Goal: Transaction & Acquisition: Register for event/course

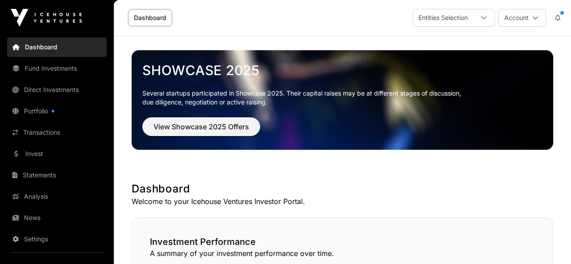
scroll to position [158, 0]
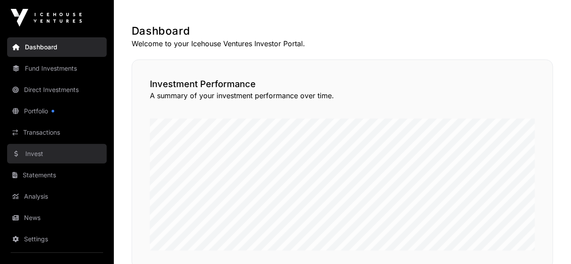
click at [43, 153] on link "Invest" at bounding box center [57, 154] width 100 height 20
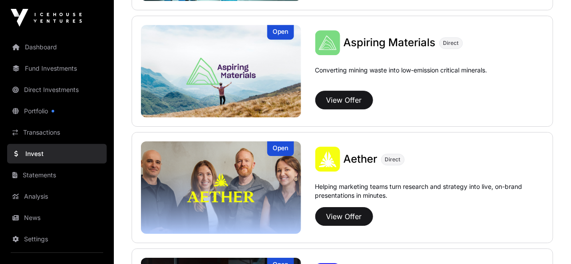
scroll to position [840, 0]
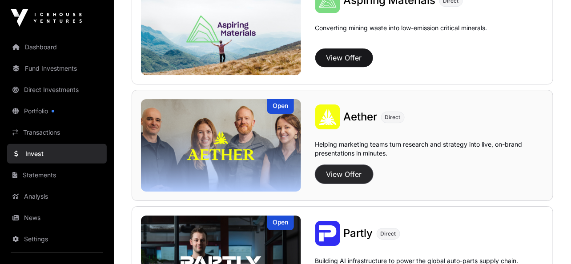
click at [337, 174] on button "View Offer" at bounding box center [344, 174] width 58 height 19
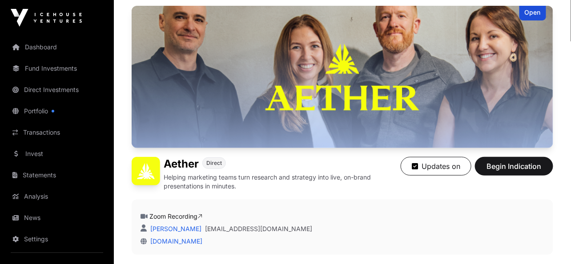
scroll to position [174, 0]
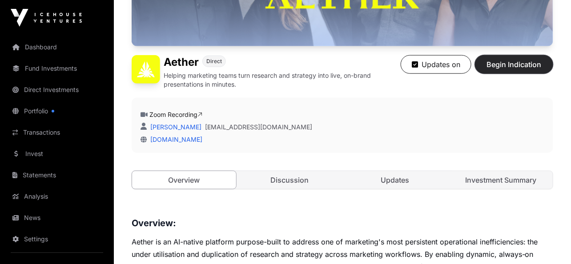
click at [505, 67] on span "Begin Indication" at bounding box center [514, 64] width 56 height 11
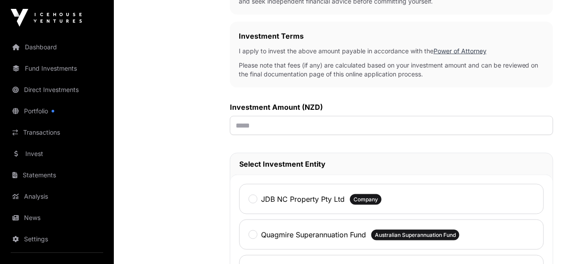
scroll to position [278, 0]
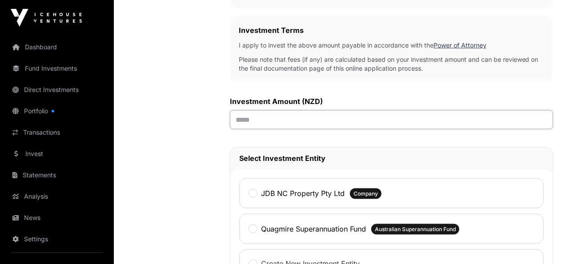
click at [294, 121] on input "text" at bounding box center [391, 119] width 323 height 19
click at [301, 186] on div "JDB NC Property Pty Ltd Company" at bounding box center [391, 193] width 304 height 30
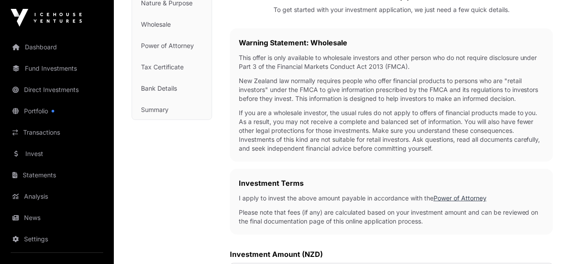
scroll to position [157, 0]
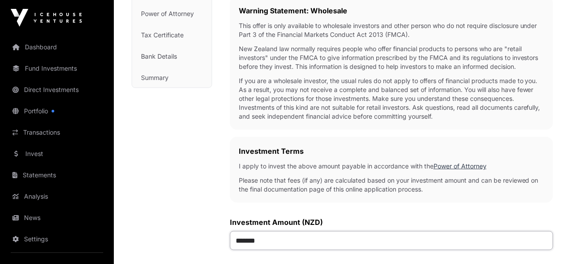
drag, startPoint x: 276, startPoint y: 240, endPoint x: 239, endPoint y: 240, distance: 37.3
click at [239, 240] on input "*******" at bounding box center [391, 240] width 323 height 19
type input "******"
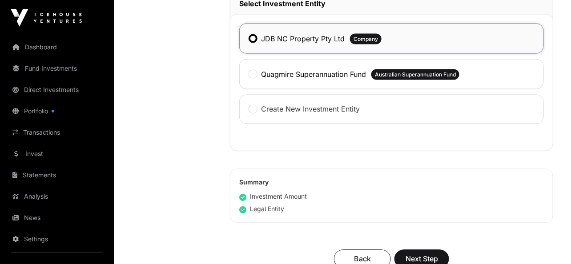
scroll to position [474, 0]
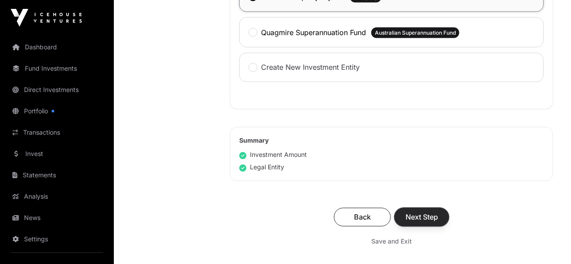
click at [424, 211] on button "Next Step" at bounding box center [421, 217] width 55 height 19
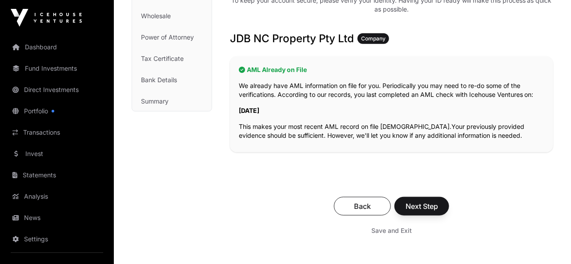
scroll to position [155, 0]
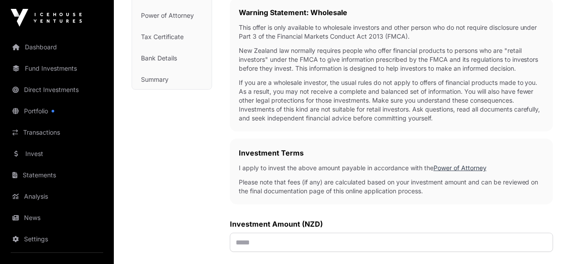
scroll to position [474, 0]
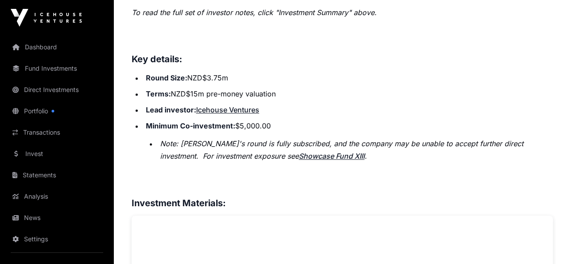
scroll to position [174, 0]
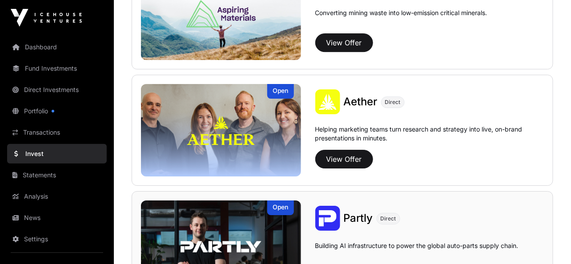
scroll to position [858, 0]
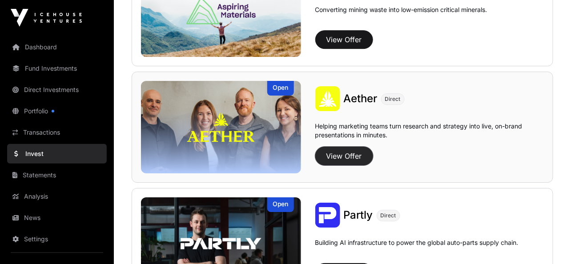
click at [342, 161] on button "View Offer" at bounding box center [344, 156] width 58 height 19
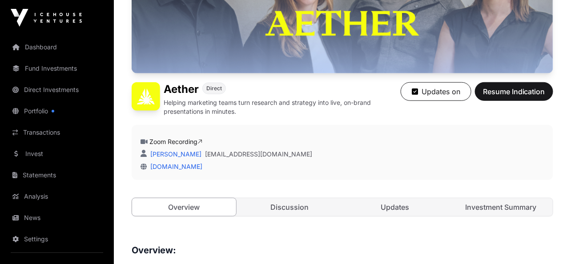
scroll to position [210, 0]
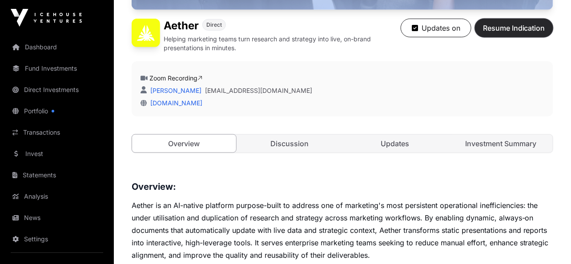
click at [509, 30] on span "Resume Indication" at bounding box center [514, 28] width 62 height 11
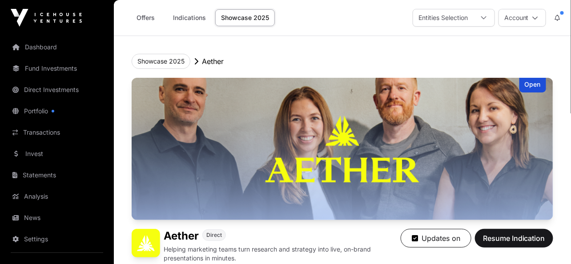
scroll to position [210, 0]
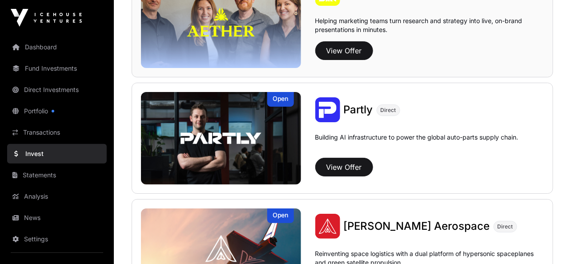
scroll to position [1012, 0]
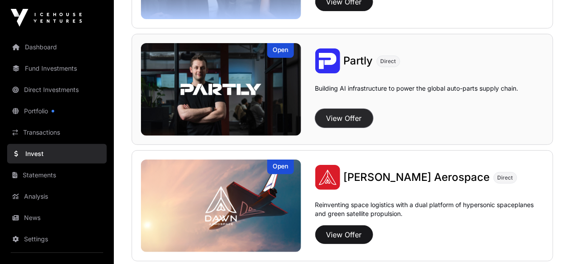
click at [346, 115] on button "View Offer" at bounding box center [344, 118] width 58 height 19
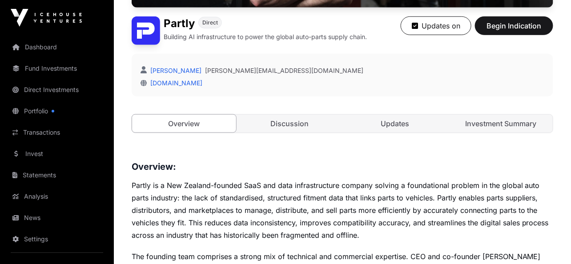
scroll to position [270, 0]
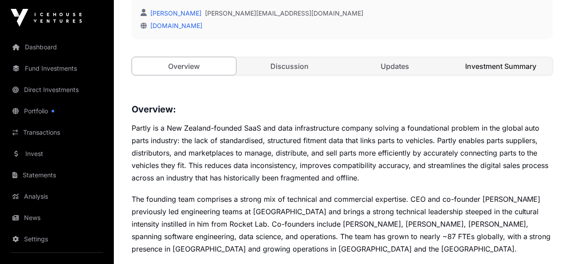
click at [472, 68] on link "Investment Summary" at bounding box center [501, 66] width 104 height 18
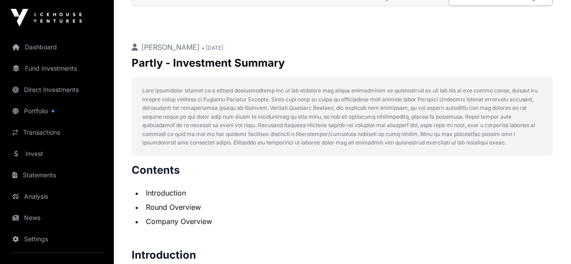
scroll to position [286, 0]
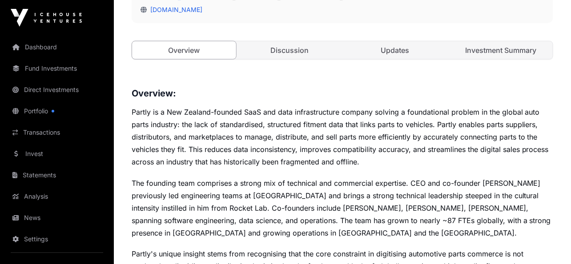
scroll to position [270, 0]
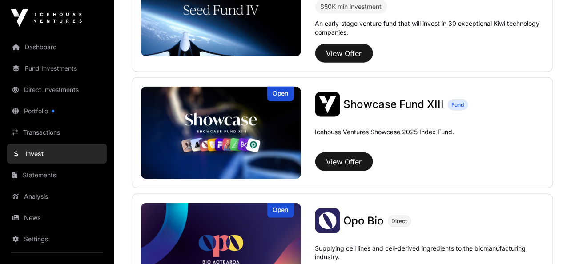
scroll to position [1012, 0]
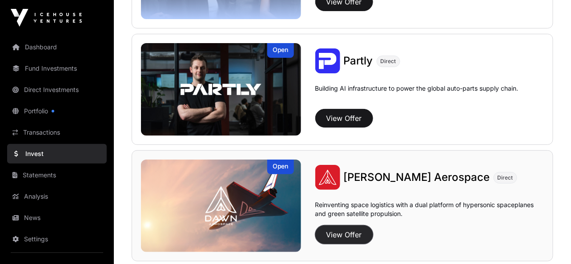
click at [333, 236] on button "View Offer" at bounding box center [344, 234] width 58 height 19
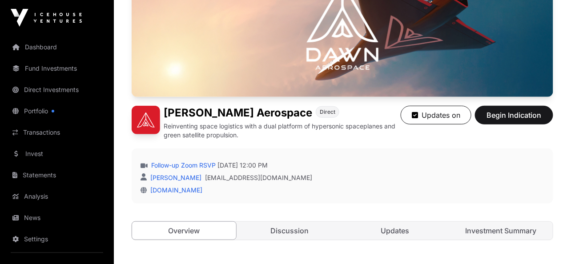
scroll to position [180, 0]
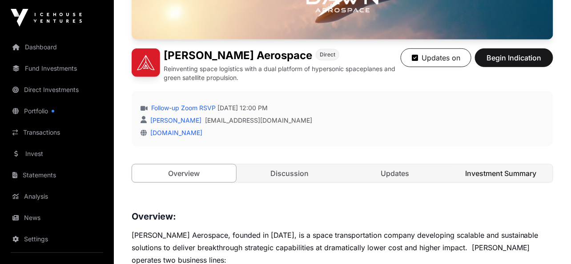
click at [487, 176] on link "Investment Summary" at bounding box center [501, 173] width 104 height 18
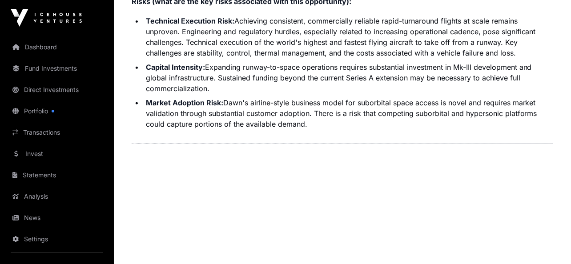
scroll to position [2190, 0]
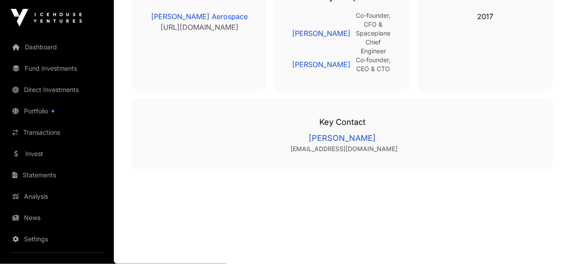
scroll to position [180, 0]
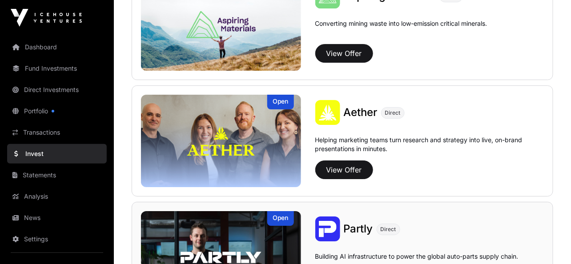
scroll to position [822, 0]
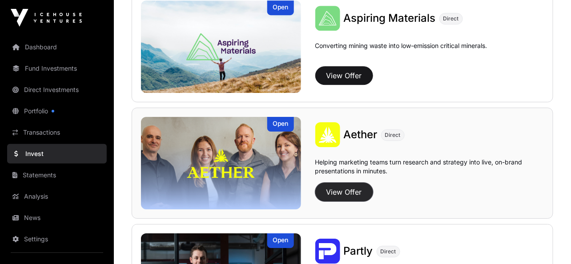
click at [343, 199] on button "View Offer" at bounding box center [344, 192] width 58 height 19
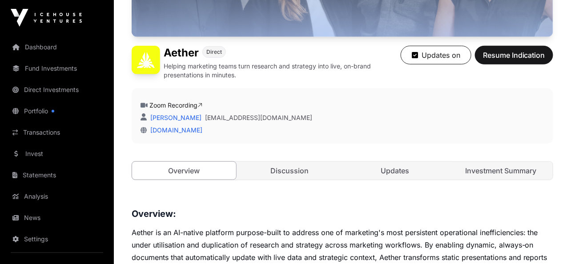
scroll to position [253, 0]
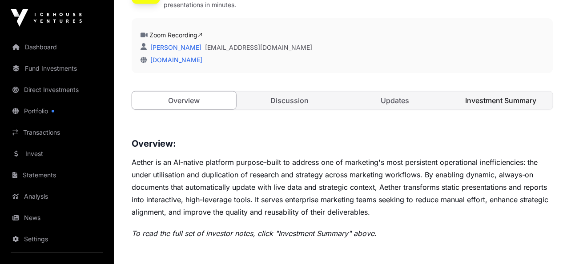
click at [503, 101] on link "Investment Summary" at bounding box center [501, 101] width 104 height 18
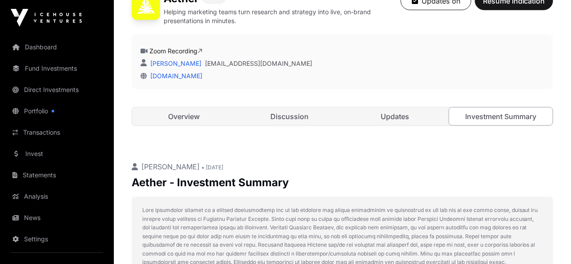
scroll to position [202, 0]
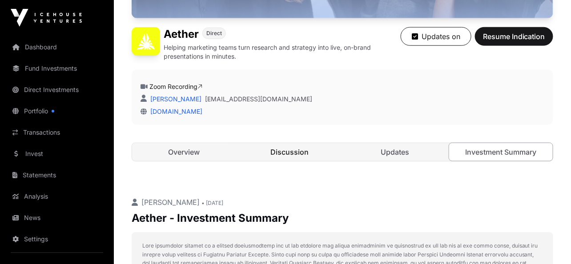
click at [285, 158] on link "Discussion" at bounding box center [290, 152] width 104 height 18
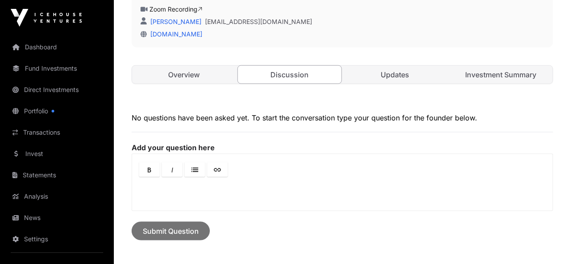
scroll to position [299, 0]
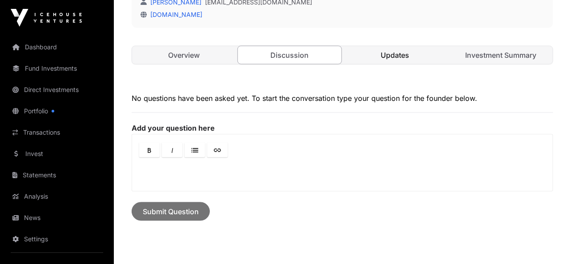
click at [387, 58] on link "Updates" at bounding box center [395, 55] width 104 height 18
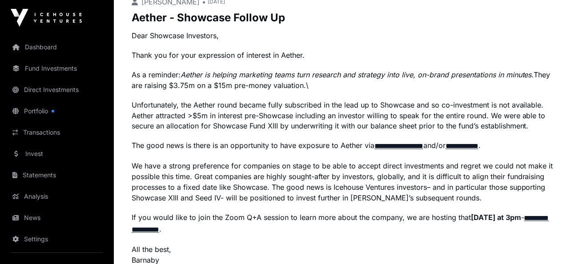
scroll to position [407, 0]
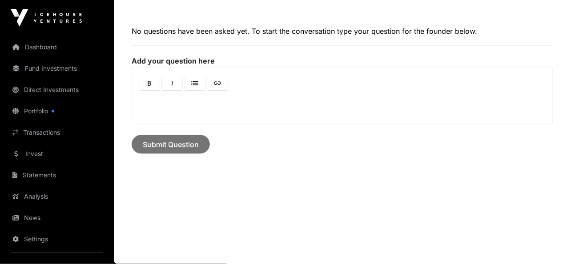
scroll to position [299, 0]
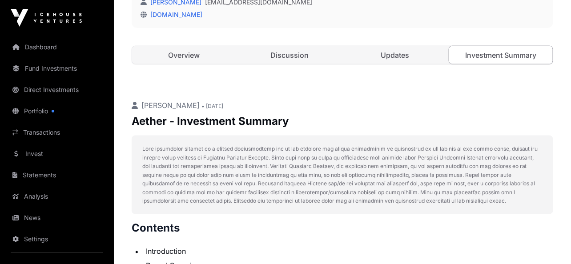
scroll to position [202, 0]
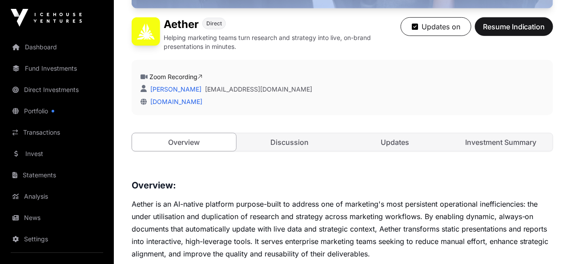
scroll to position [12, 0]
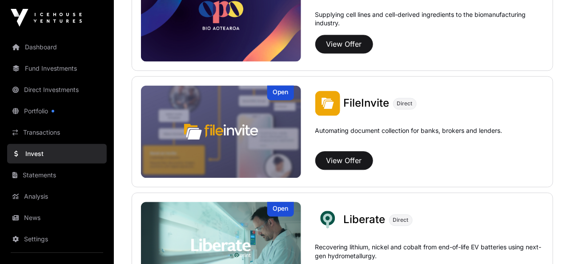
scroll to position [306, 0]
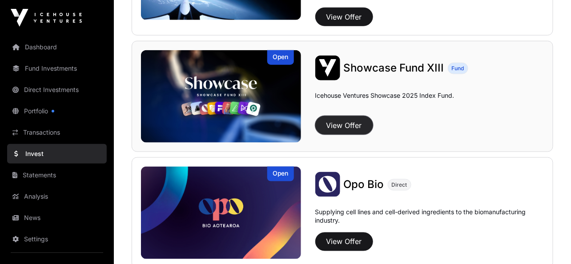
click at [359, 128] on button "View Offer" at bounding box center [344, 125] width 58 height 19
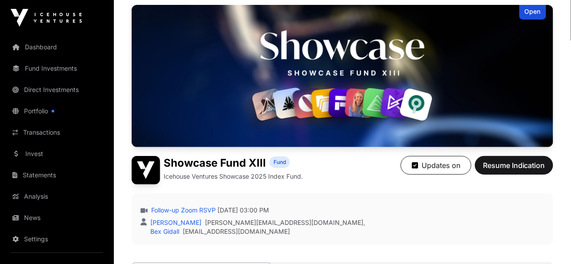
scroll to position [111, 0]
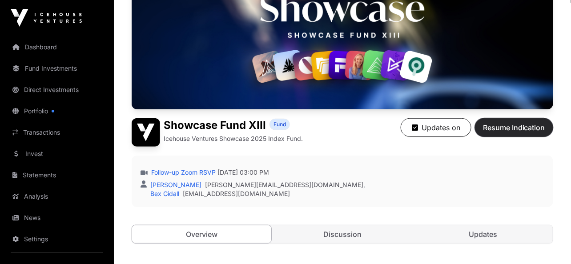
click at [510, 129] on span "Resume Indication" at bounding box center [514, 127] width 62 height 11
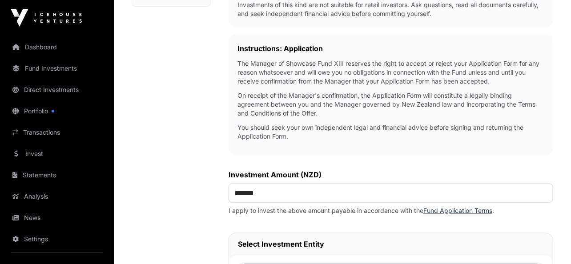
scroll to position [296, 0]
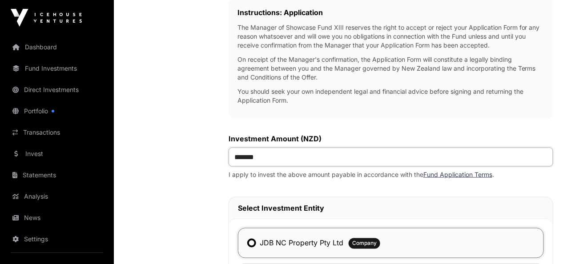
click at [242, 157] on input "*******" at bounding box center [390, 157] width 324 height 19
type input "*******"
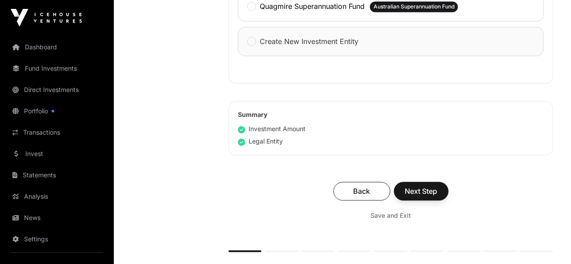
scroll to position [578, 0]
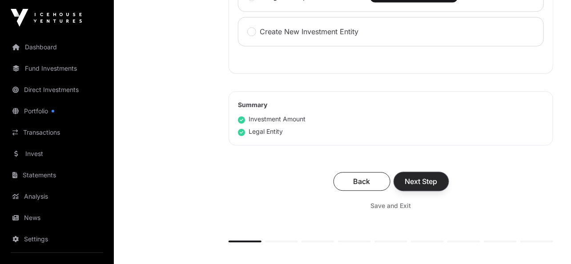
click at [405, 179] on span "Next Step" at bounding box center [421, 181] width 32 height 11
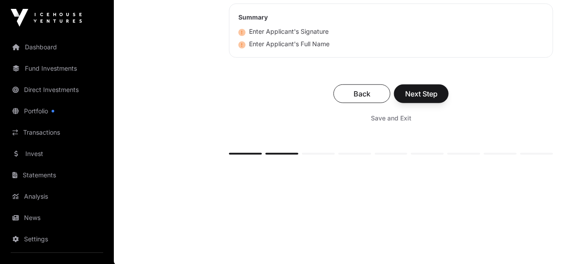
scroll to position [4437, 0]
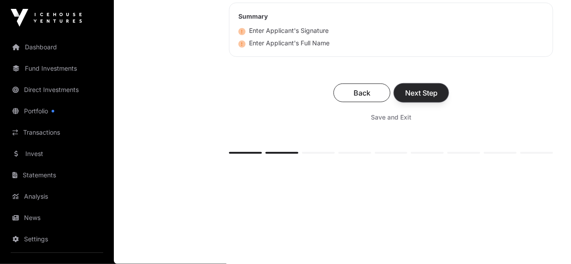
click at [423, 89] on span "Next Step" at bounding box center [421, 93] width 32 height 11
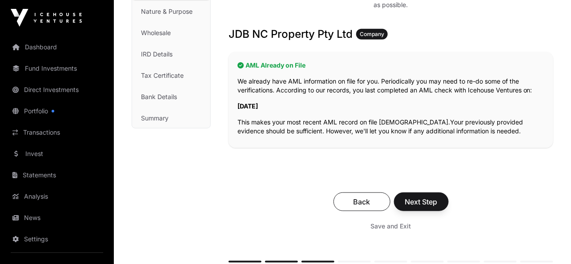
scroll to position [122, 0]
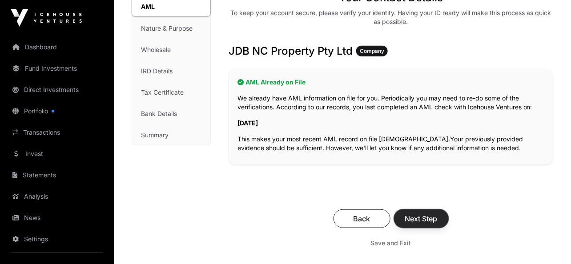
click at [434, 217] on span "Next Step" at bounding box center [421, 218] width 32 height 11
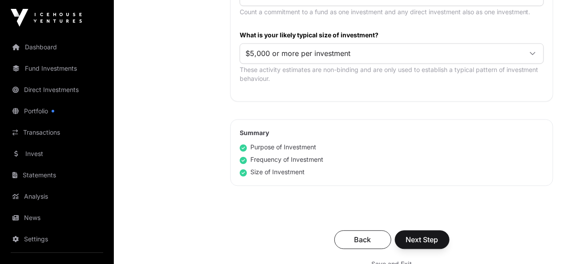
scroll to position [581, 0]
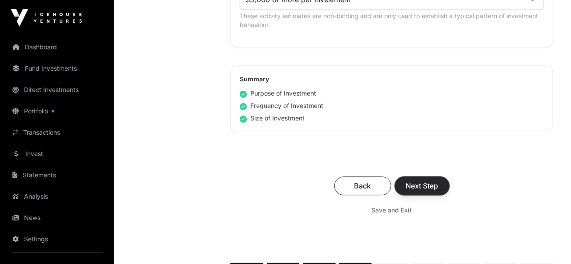
click at [422, 183] on span "Next Step" at bounding box center [422, 185] width 32 height 11
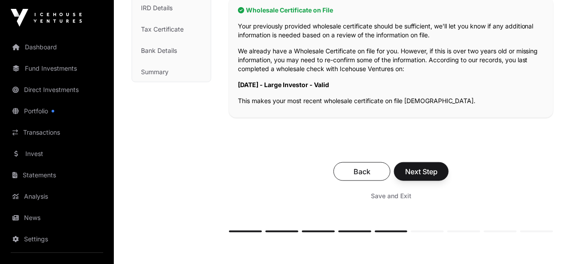
scroll to position [194, 0]
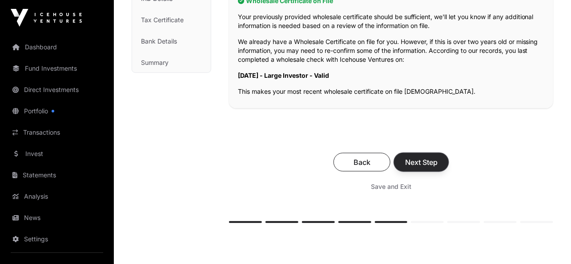
click at [418, 165] on span "Next Step" at bounding box center [421, 162] width 32 height 11
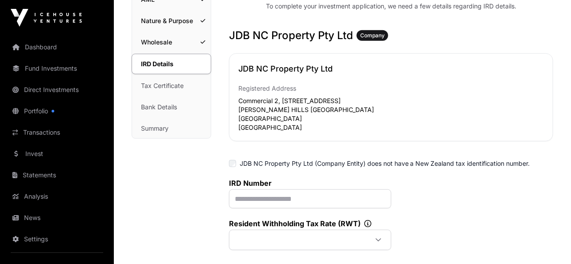
scroll to position [233, 0]
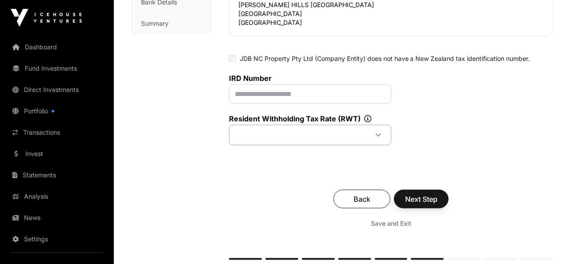
click at [374, 136] on div at bounding box center [378, 135] width 21 height 16
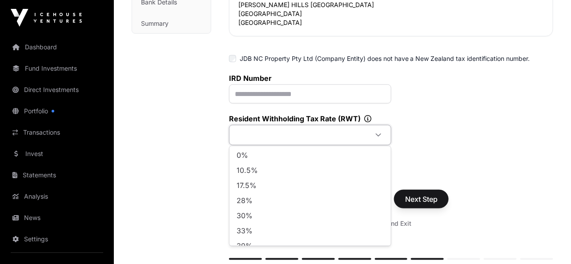
click at [481, 130] on div "IRD Number Resident Withholding Tax Rate (RWT)" at bounding box center [391, 110] width 324 height 72
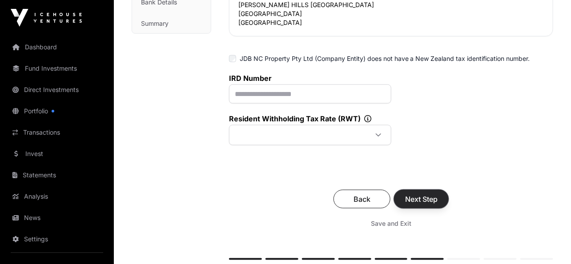
click at [432, 197] on span "Next Step" at bounding box center [421, 199] width 32 height 11
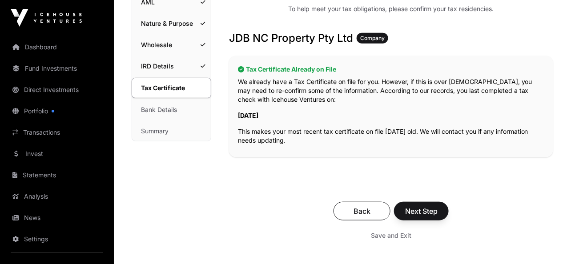
scroll to position [168, 0]
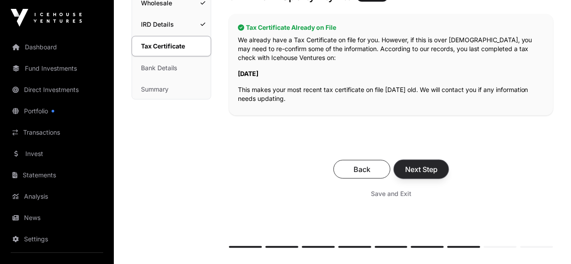
click at [420, 167] on span "Next Step" at bounding box center [421, 169] width 32 height 11
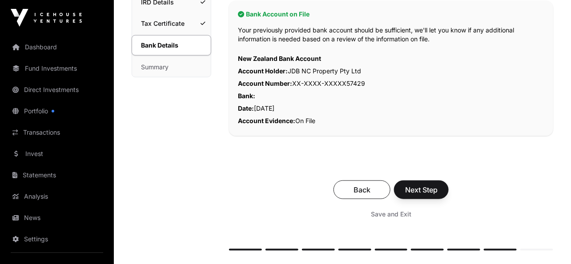
scroll to position [206, 0]
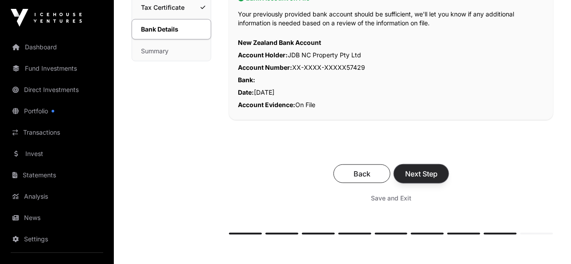
click at [421, 170] on span "Next Step" at bounding box center [421, 173] width 32 height 11
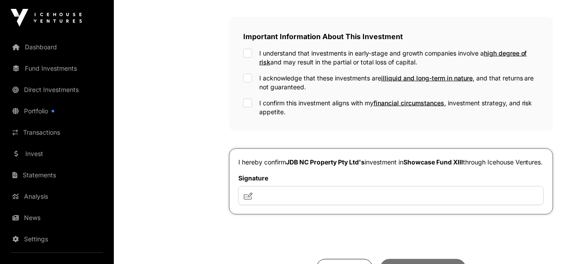
scroll to position [342, 0]
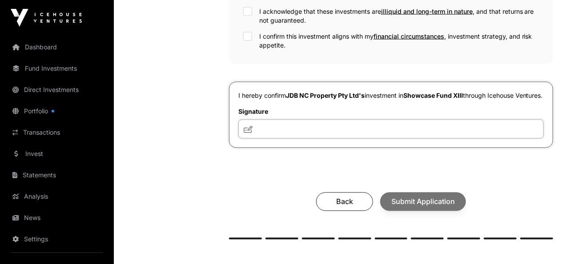
click at [280, 139] on input "text" at bounding box center [390, 129] width 305 height 19
type input "**"
click at [415, 211] on div "Back Submit Application" at bounding box center [391, 201] width 306 height 19
click at [347, 139] on input "**" at bounding box center [390, 129] width 305 height 19
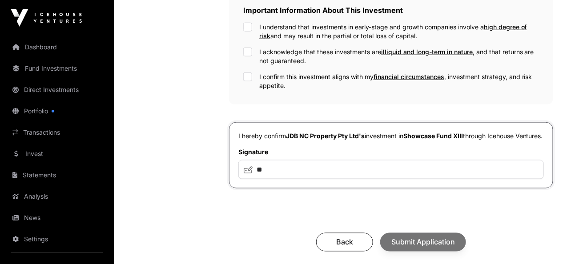
scroll to position [267, 0]
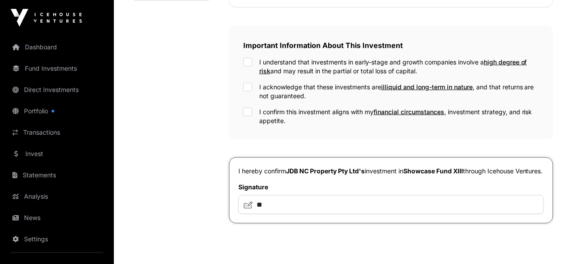
click at [391, 158] on div "I hereby confirm JDB NC Property Pty Ltd's investment in Showcase Fund XIII thr…" at bounding box center [391, 190] width 324 height 66
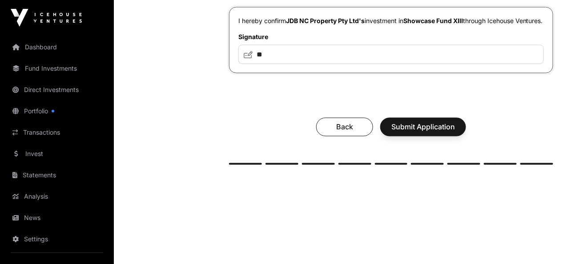
scroll to position [434, 0]
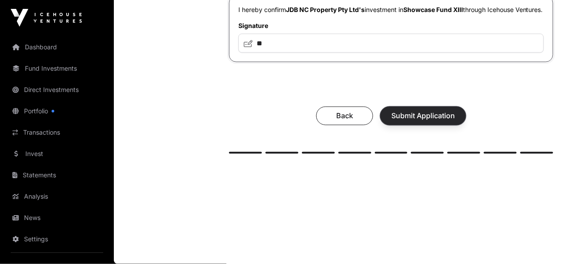
click at [403, 117] on span "Submit Application" at bounding box center [423, 116] width 64 height 11
